Goal: Find specific page/section: Find specific page/section

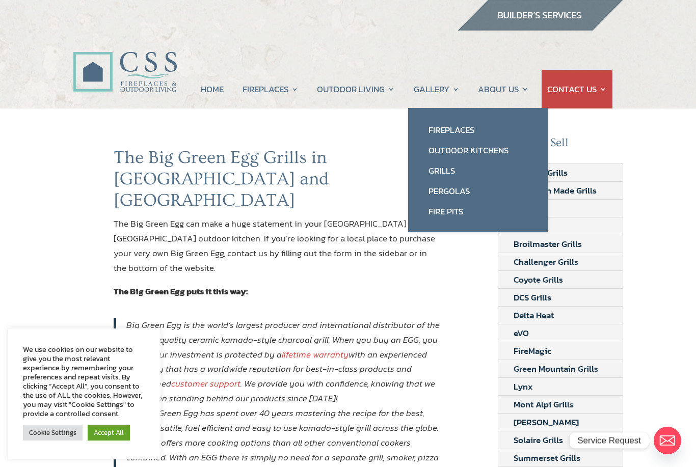
click at [492, 149] on link "Outdoor Kitchens" at bounding box center [478, 150] width 120 height 20
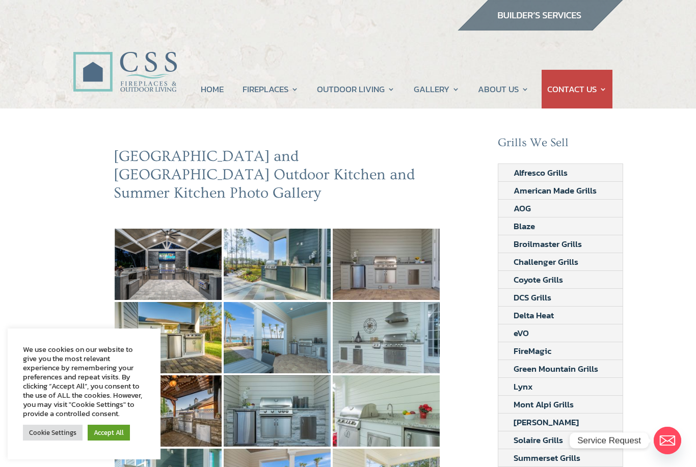
click at [181, 255] on img at bounding box center [168, 264] width 107 height 71
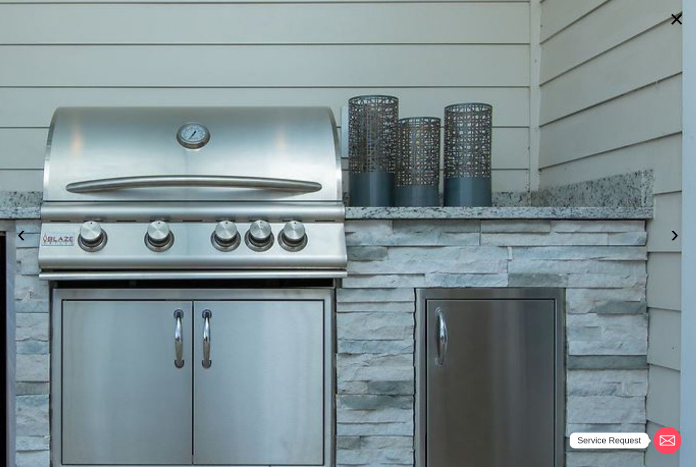
click at [674, 240] on button "›" at bounding box center [675, 234] width 22 height 22
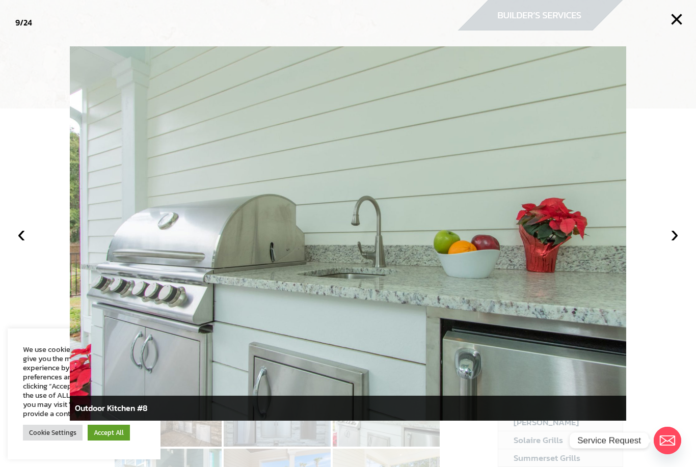
click at [675, 234] on button "›" at bounding box center [675, 234] width 22 height 22
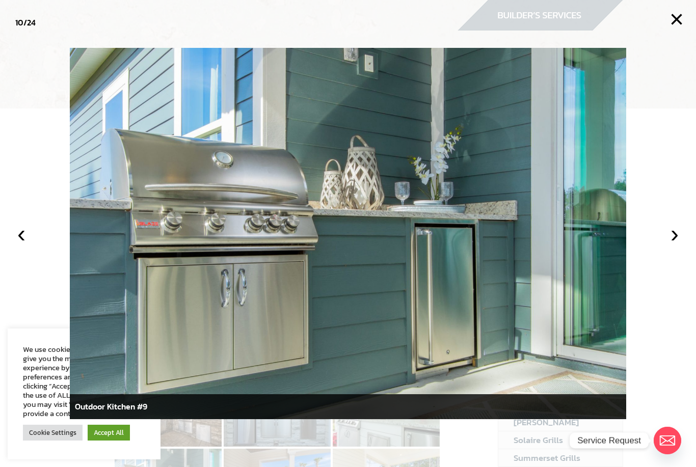
click at [673, 239] on button "›" at bounding box center [675, 234] width 22 height 22
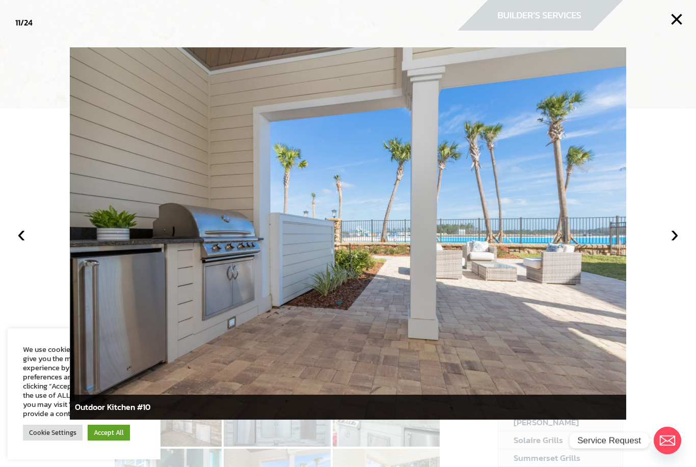
click at [668, 242] on button "›" at bounding box center [675, 234] width 22 height 22
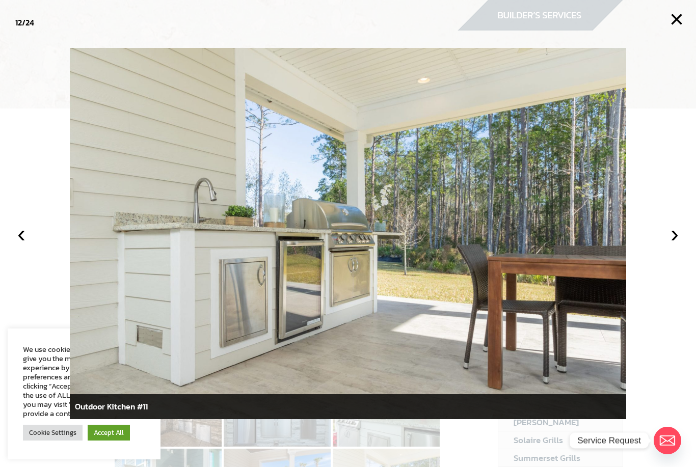
click at [670, 236] on button "›" at bounding box center [675, 234] width 22 height 22
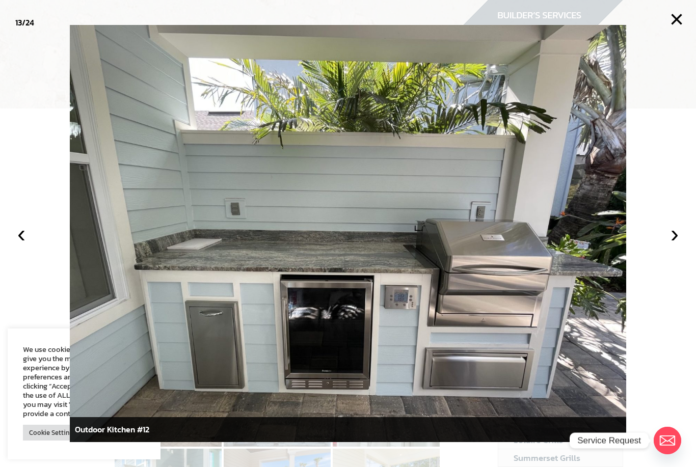
click at [669, 238] on button "›" at bounding box center [675, 234] width 22 height 22
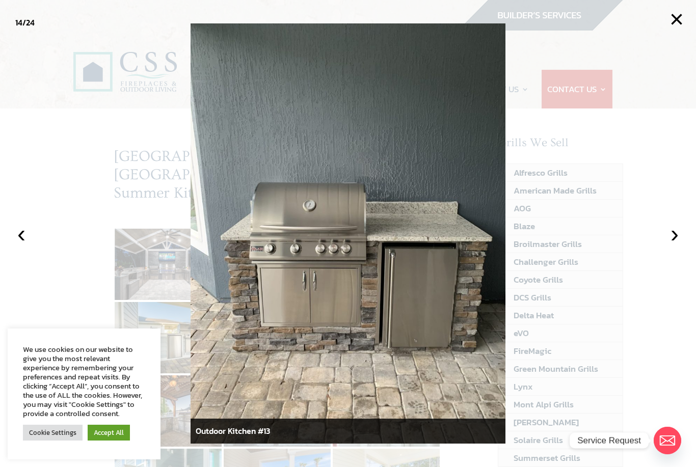
click at [679, 234] on button "›" at bounding box center [675, 234] width 22 height 22
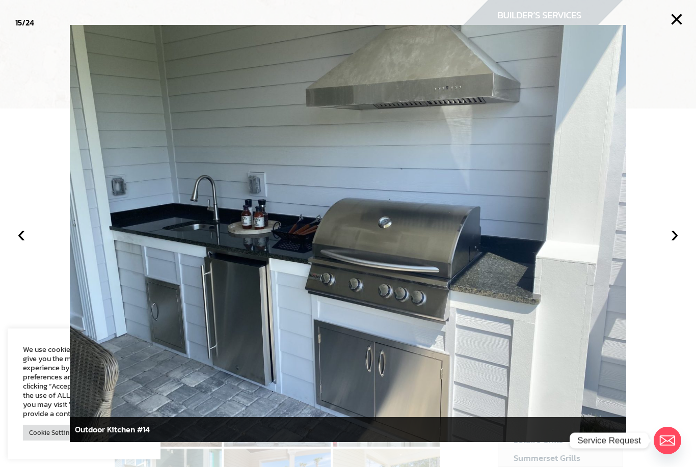
click at [673, 237] on button "›" at bounding box center [675, 234] width 22 height 22
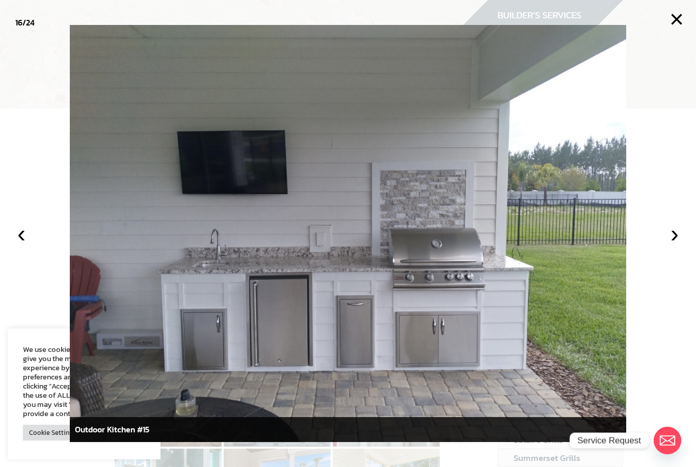
click at [669, 239] on button "›" at bounding box center [675, 234] width 22 height 22
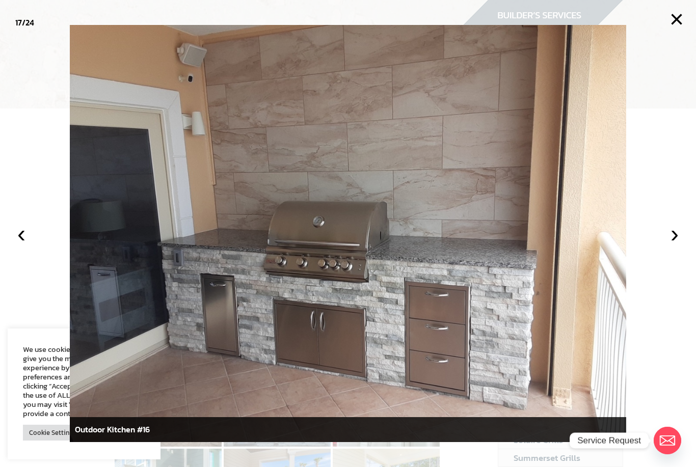
click at [675, 236] on button "›" at bounding box center [675, 234] width 22 height 22
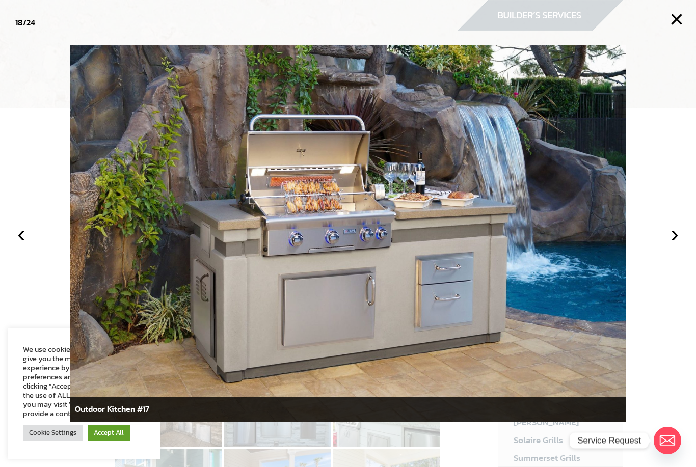
click at [672, 236] on button "›" at bounding box center [675, 234] width 22 height 22
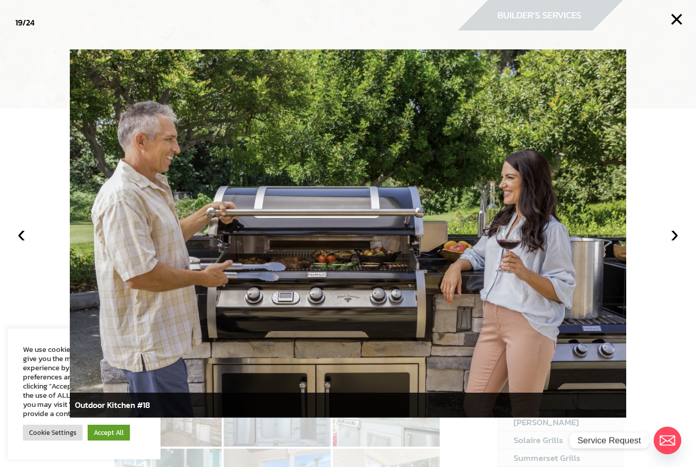
click at [666, 239] on button "›" at bounding box center [675, 234] width 22 height 22
